Goal: Task Accomplishment & Management: Use online tool/utility

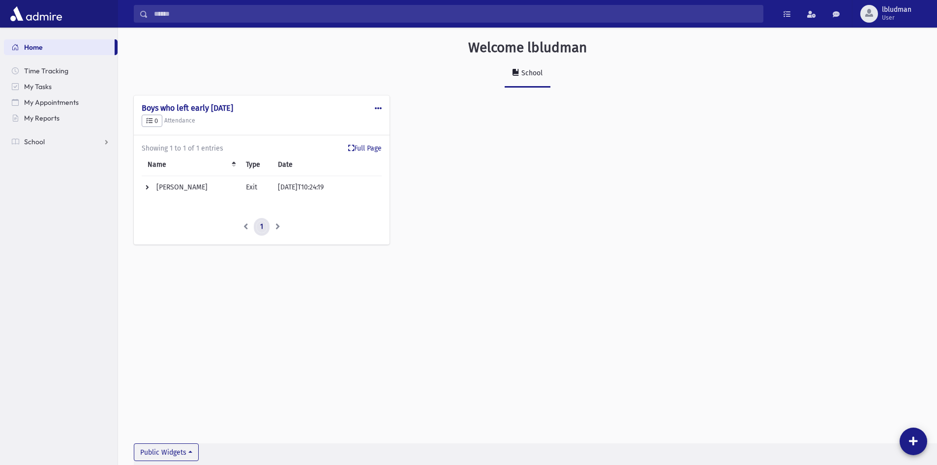
click at [263, 229] on link "1" at bounding box center [262, 227] width 16 height 18
click at [187, 190] on td "[PERSON_NAME]" at bounding box center [191, 187] width 98 height 23
click at [187, 189] on td "[PERSON_NAME]" at bounding box center [191, 187] width 98 height 23
drag, startPoint x: 518, startPoint y: 328, endPoint x: 522, endPoint y: 323, distance: 5.9
click at [522, 323] on div "Welcome lbludman School Public Edit Delete Make Public Boys who left early Toda…" at bounding box center [527, 246] width 819 height 437
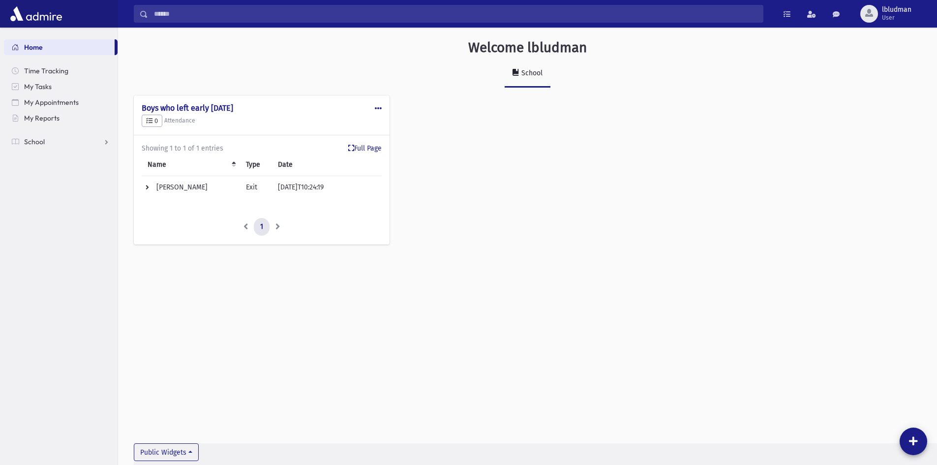
click at [346, 145] on div "Showing 1 to 1 of 1 entries" at bounding box center [262, 148] width 240 height 10
click at [360, 146] on link "Full Page" at bounding box center [364, 148] width 33 height 10
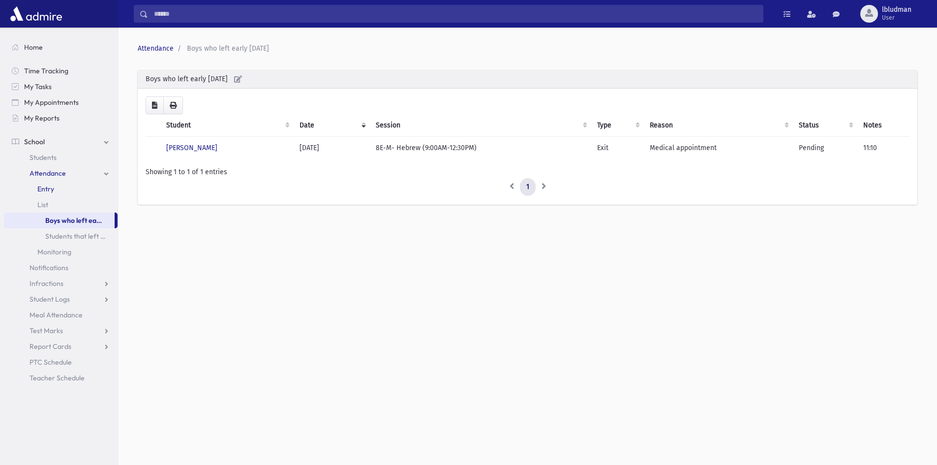
click at [36, 185] on link "Entry" at bounding box center [61, 189] width 114 height 16
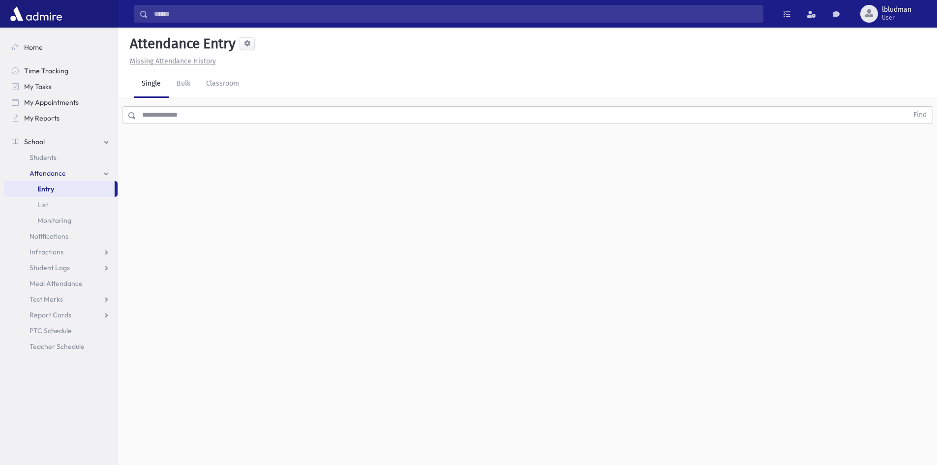
click at [168, 120] on input "text" at bounding box center [522, 115] width 772 height 18
